Goal: Check status: Check status

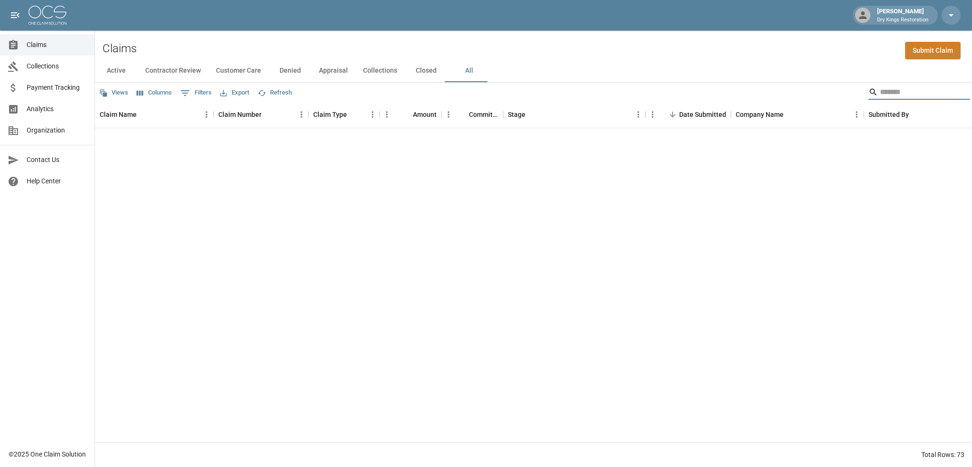
scroll to position [1010, 0]
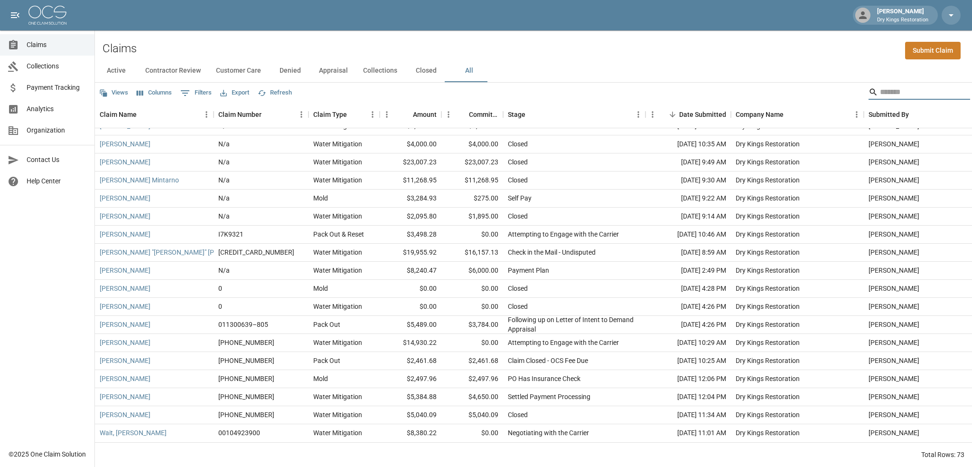
drag, startPoint x: 463, startPoint y: 70, endPoint x: 457, endPoint y: 71, distance: 6.3
click at [463, 70] on button "All" at bounding box center [469, 70] width 43 height 23
click at [125, 67] on button "Active" at bounding box center [116, 70] width 43 height 23
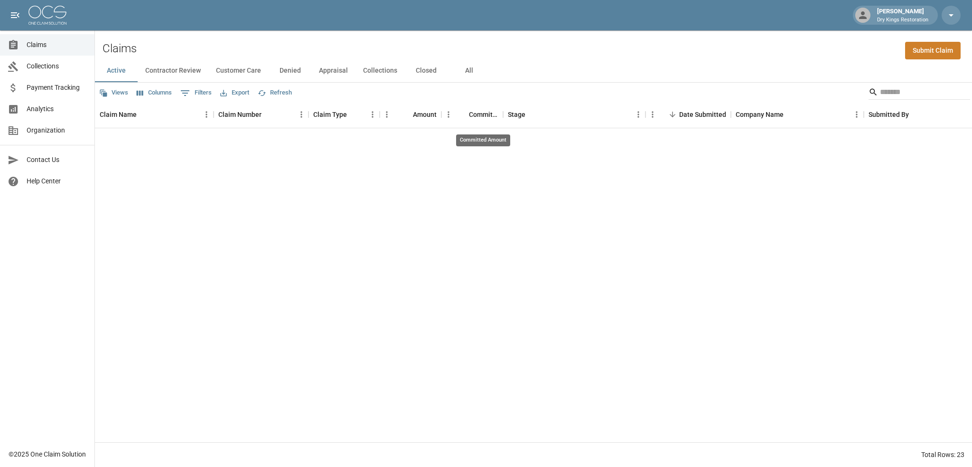
scroll to position [108, 0]
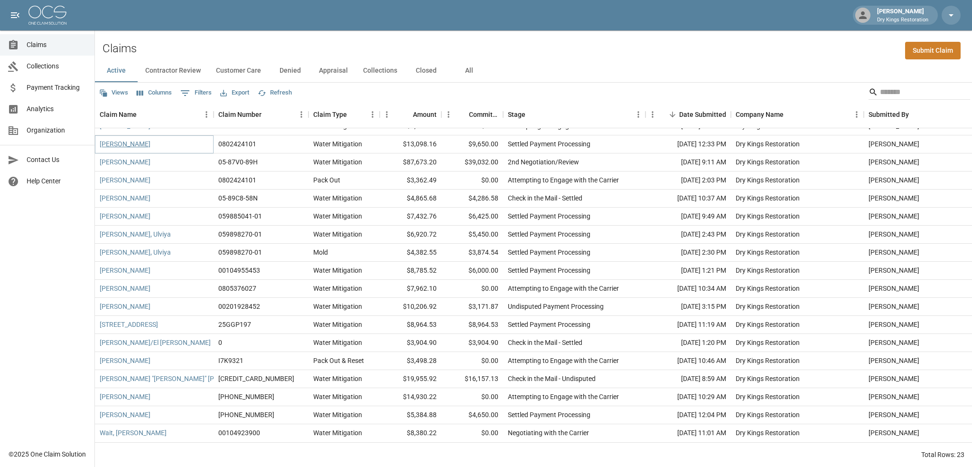
click at [139, 139] on link "[PERSON_NAME]" at bounding box center [125, 143] width 51 height 9
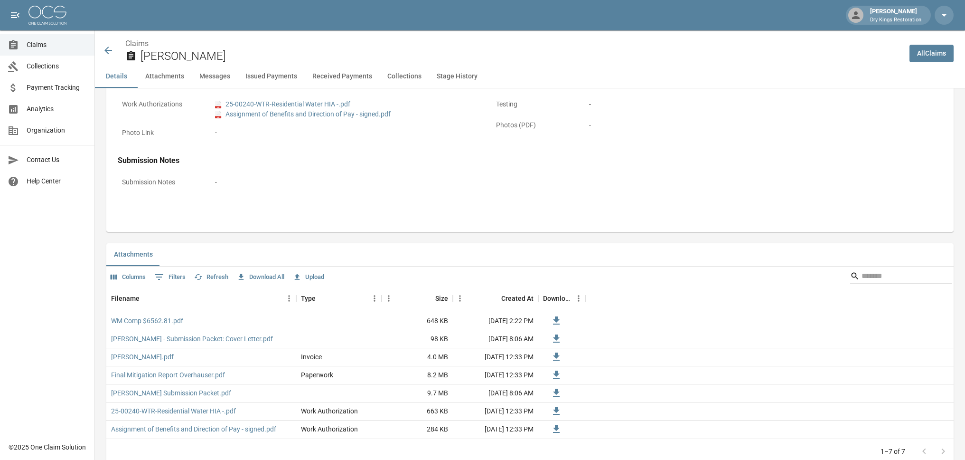
scroll to position [332, 0]
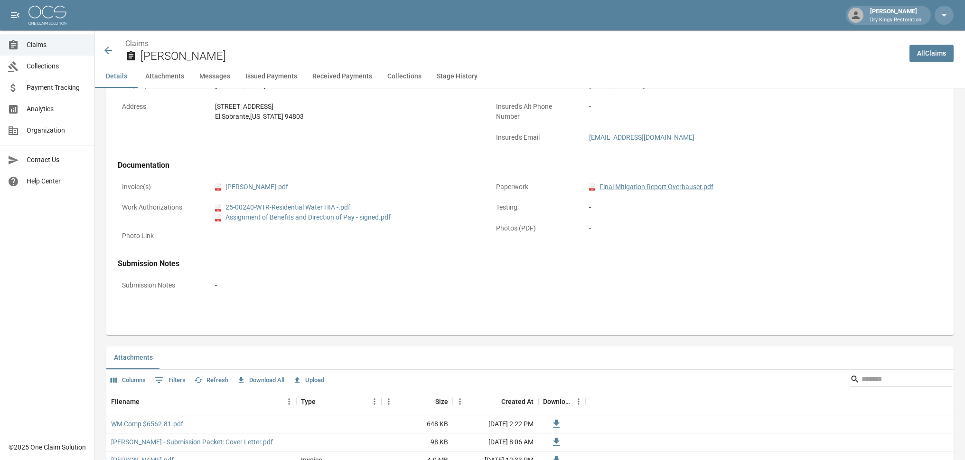
click at [633, 188] on link "pdf Final Mitigation Report Overhauser.pdf" at bounding box center [651, 187] width 124 height 10
